Goal: Communication & Community: Share content

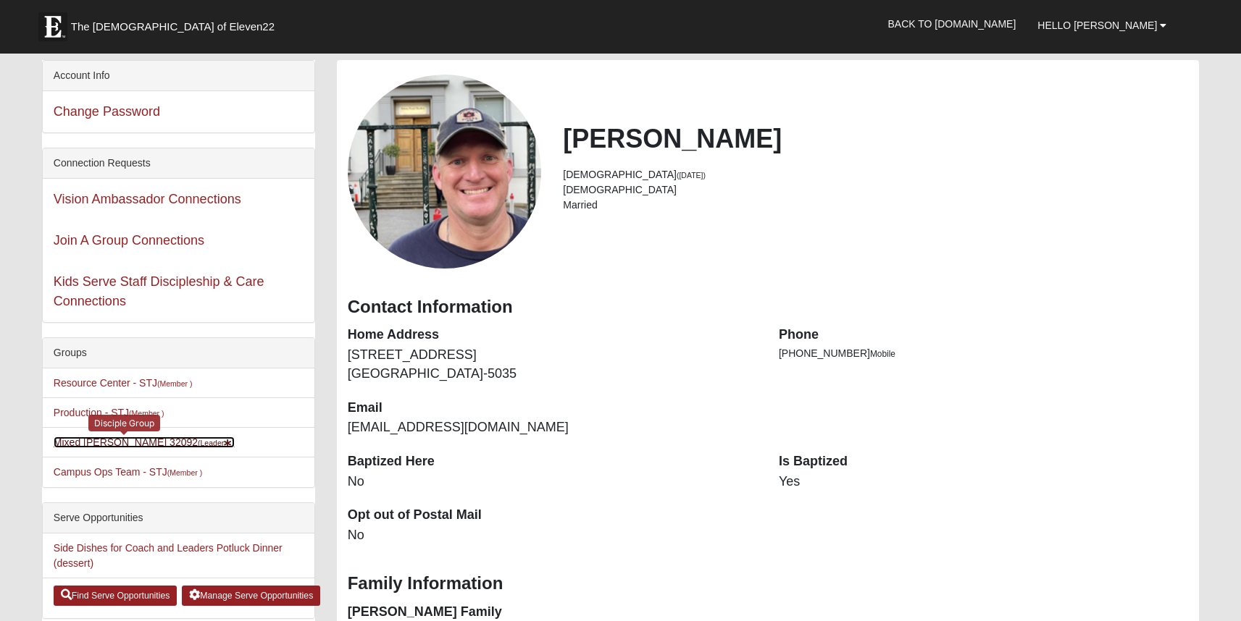
click at [114, 443] on link "Mixed [PERSON_NAME] 32092 (Leader )" at bounding box center [144, 443] width 181 height 12
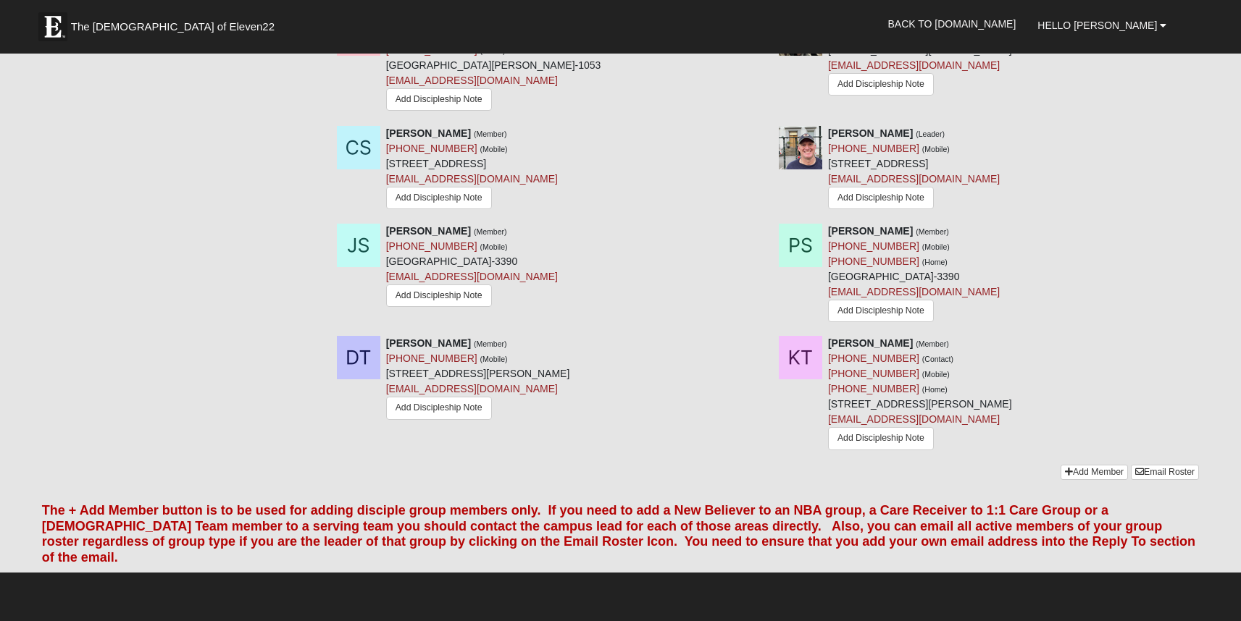
scroll to position [1186, 0]
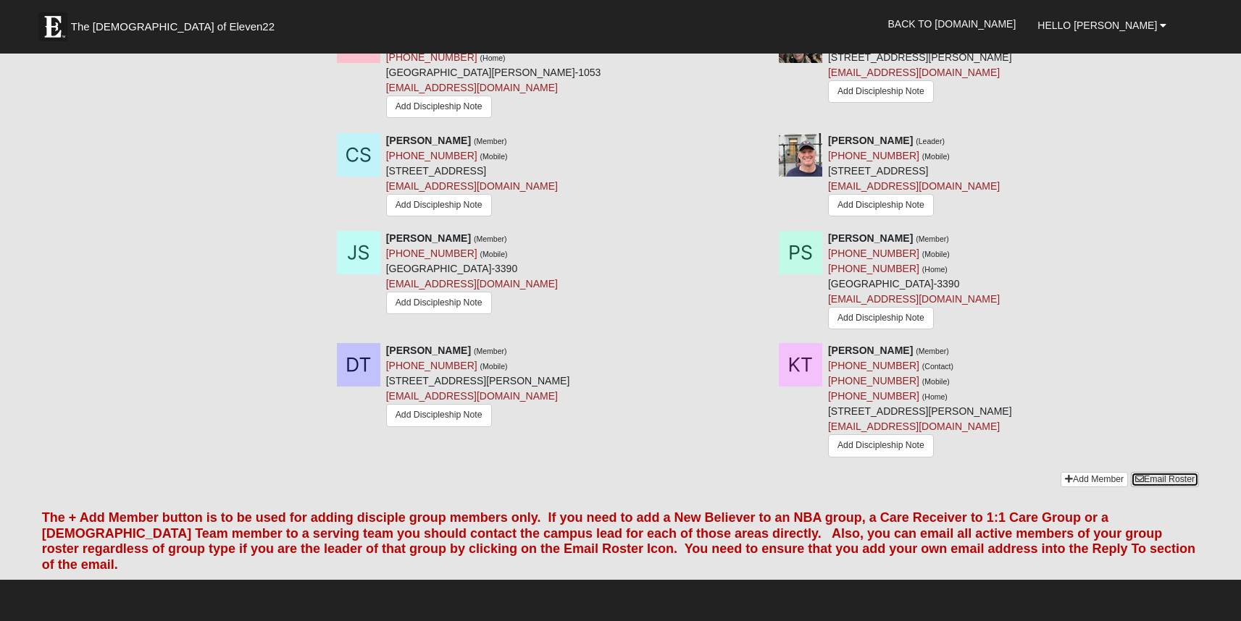
click at [1178, 487] on link "Email Roster" at bounding box center [1164, 479] width 68 height 15
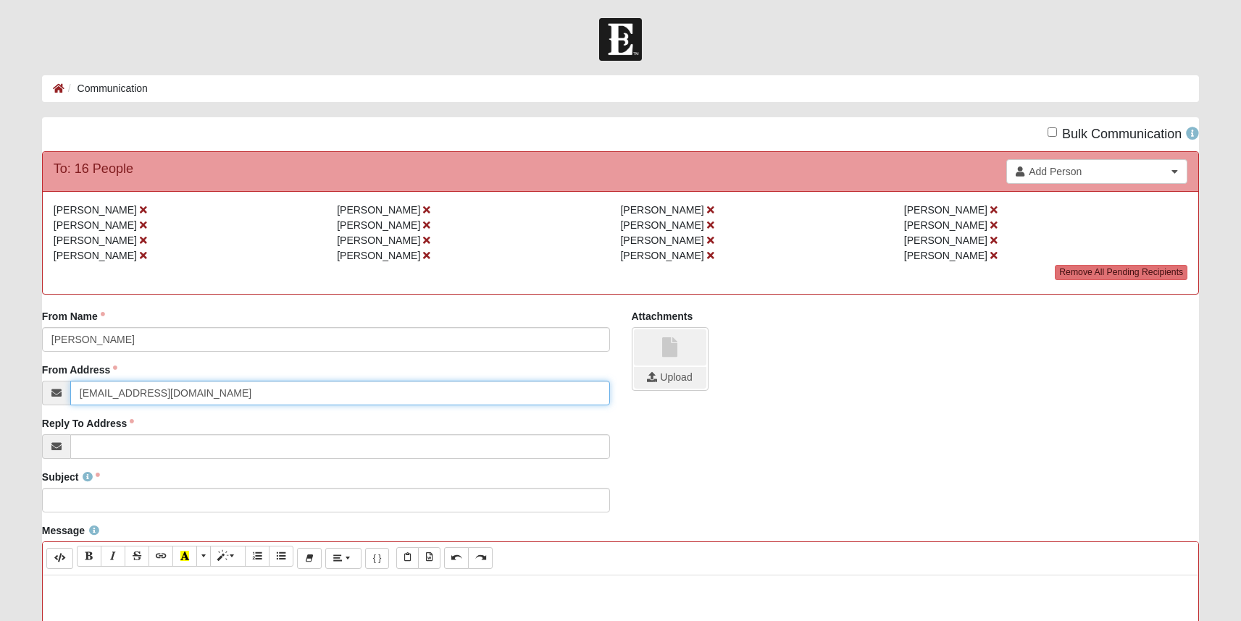
click at [187, 398] on input "info@coe22.com" at bounding box center [340, 393] width 540 height 25
type input "[EMAIL_ADDRESS][DOMAIN_NAME]"
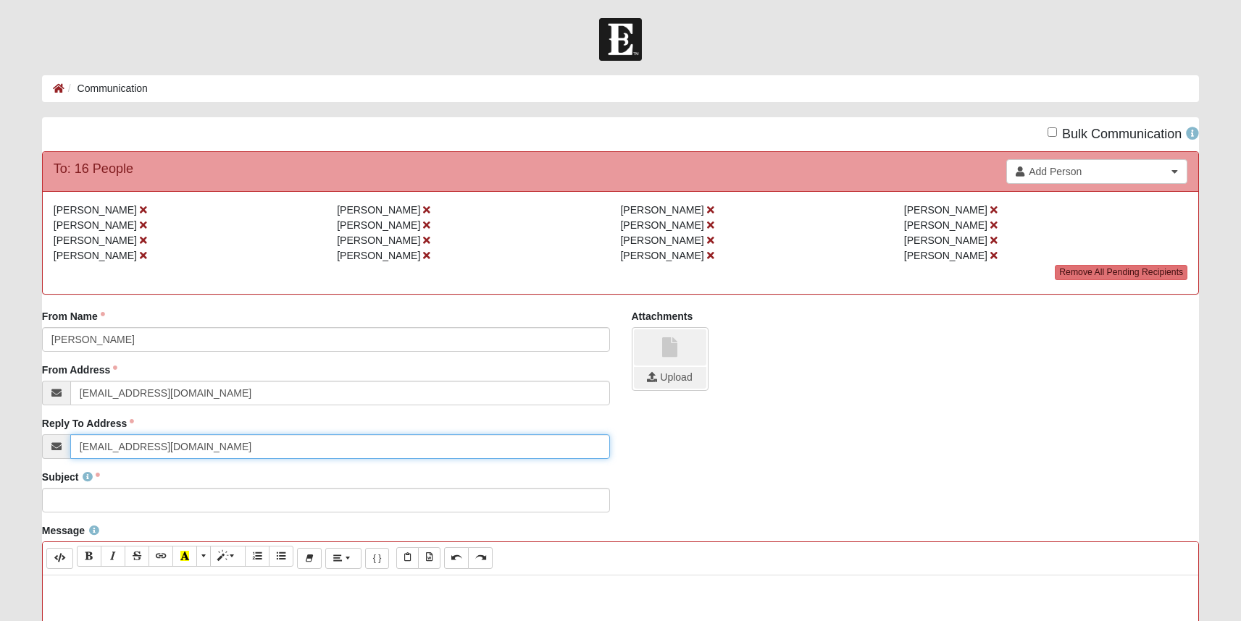
type input "[EMAIL_ADDRESS][DOMAIN_NAME]"
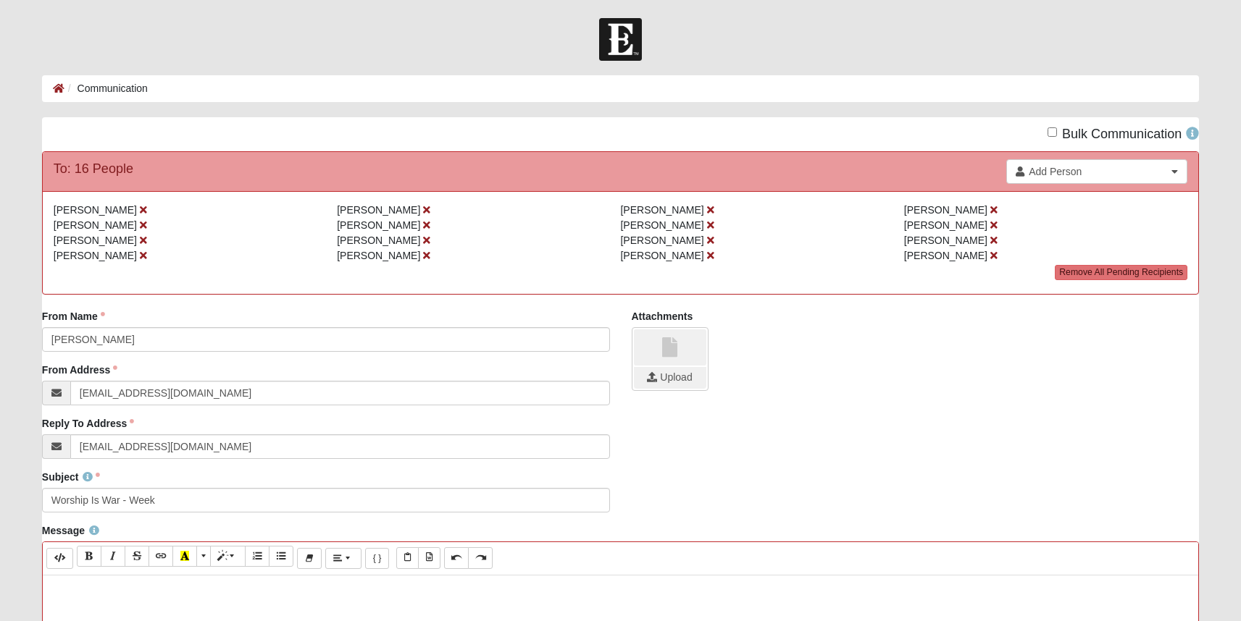
click at [219, 487] on div "Subject Worship Is War - Week Subject is required." at bounding box center [326, 491] width 568 height 43
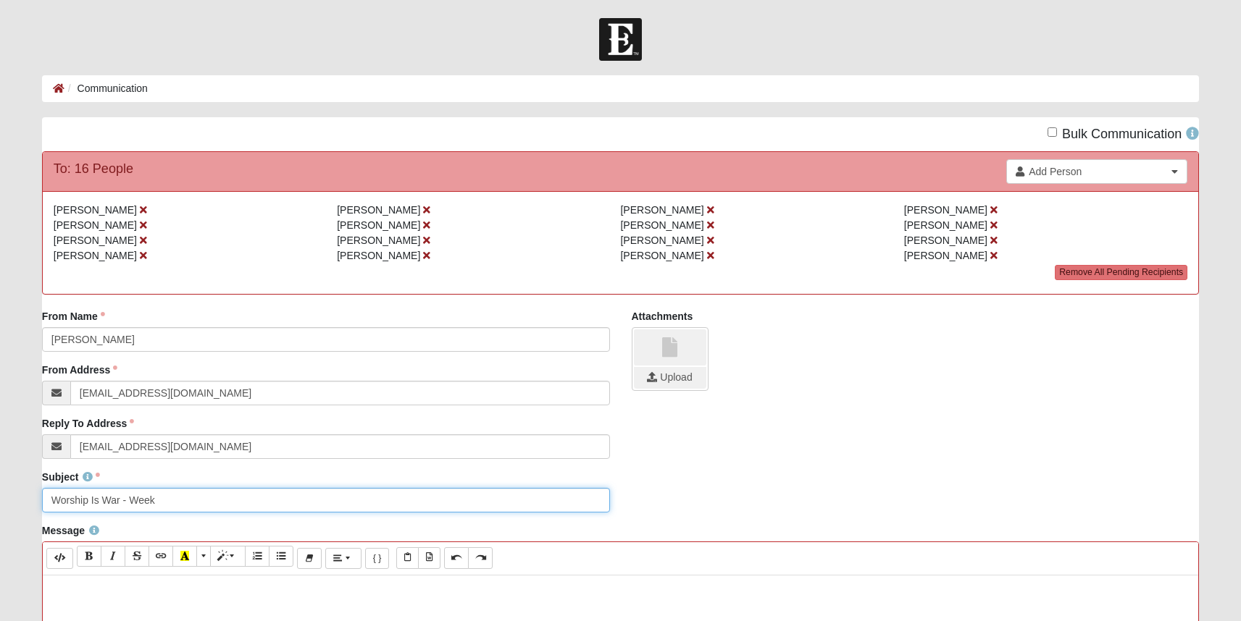
click at [211, 500] on input "Worship Is War - Week" at bounding box center [326, 500] width 568 height 25
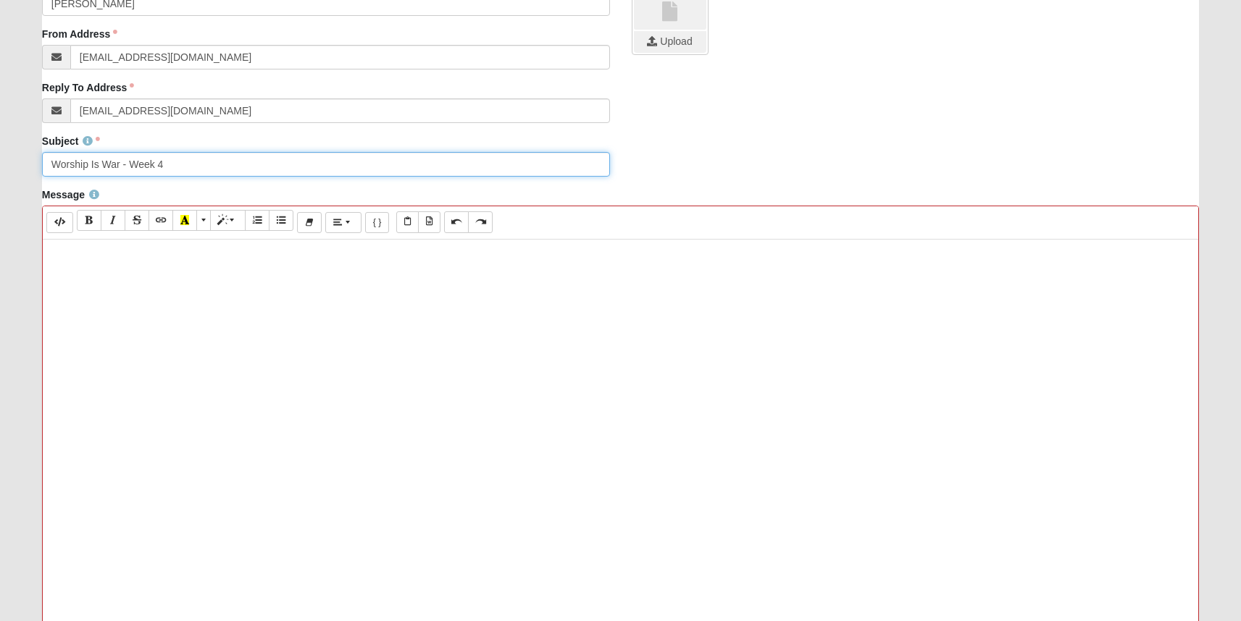
scroll to position [566, 0]
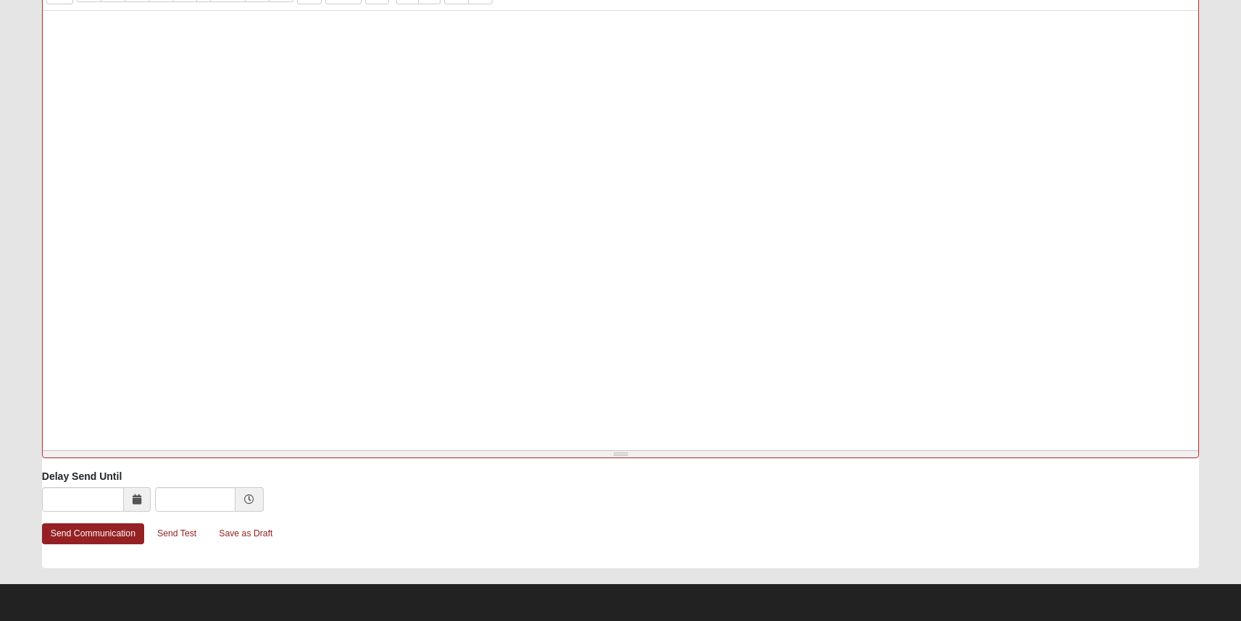
type input "Worship Is War - Week 4"
click at [313, 122] on div at bounding box center [620, 228] width 1155 height 435
paste div
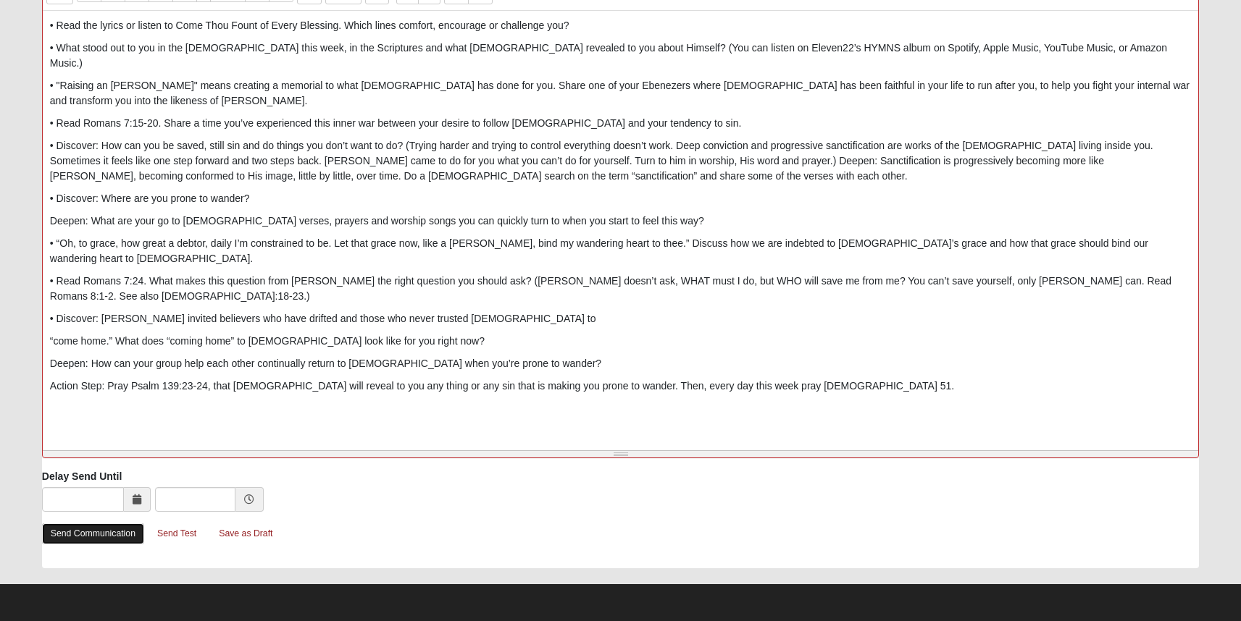
click at [111, 537] on link "Send Communication" at bounding box center [93, 534] width 102 height 21
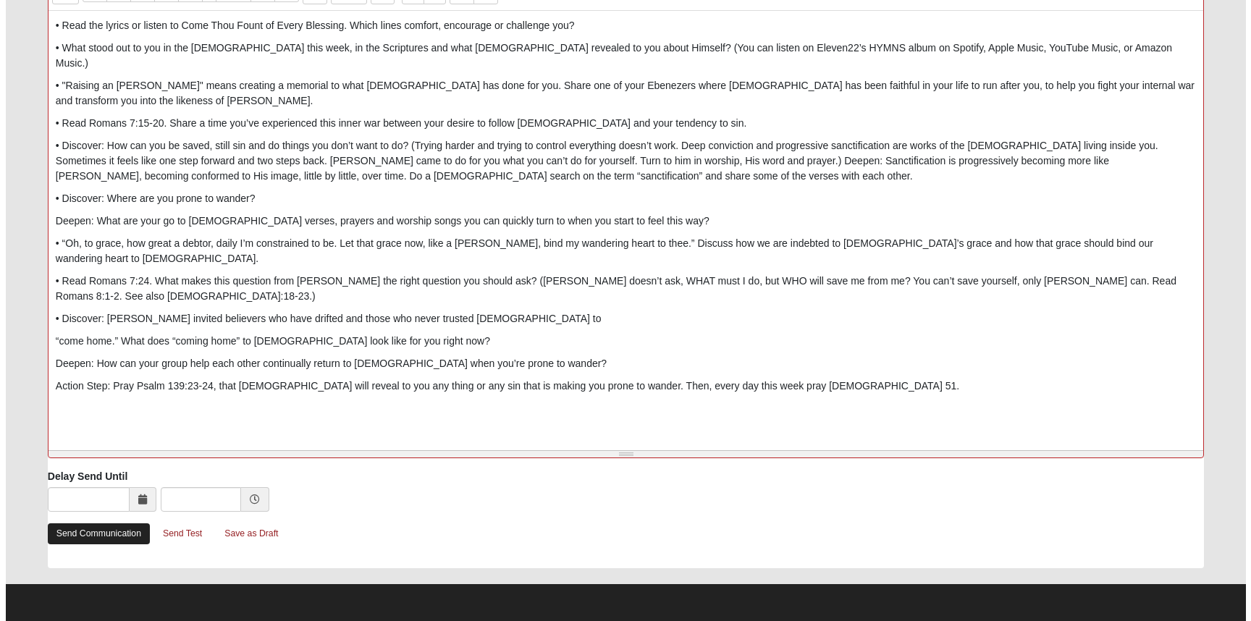
scroll to position [0, 0]
